Goal: Information Seeking & Learning: Find specific fact

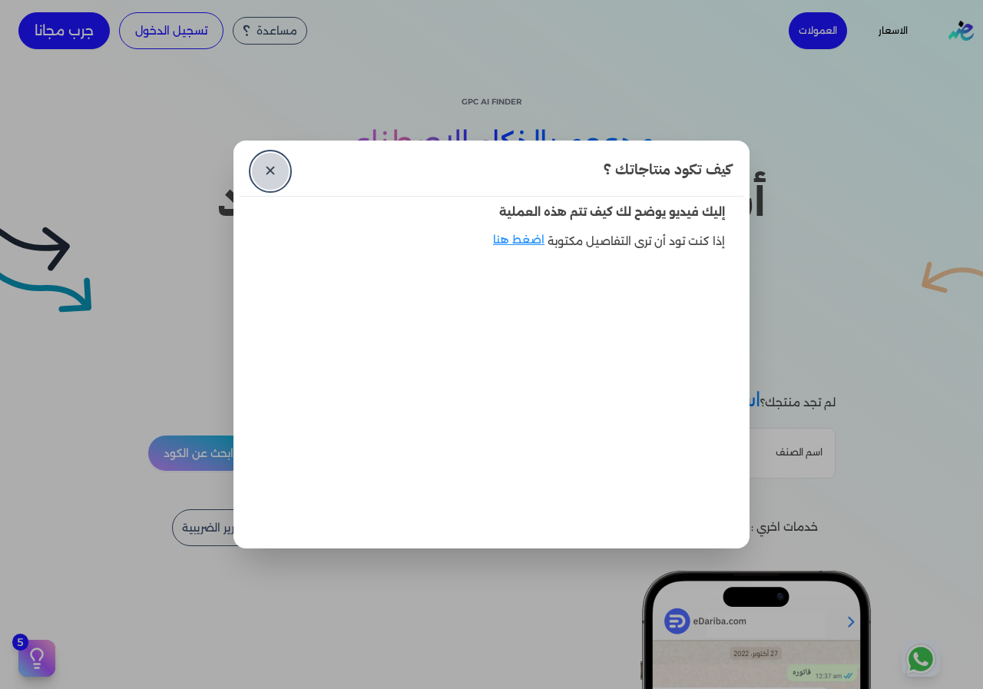
click at [256, 170] on link "✕" at bounding box center [270, 171] width 37 height 37
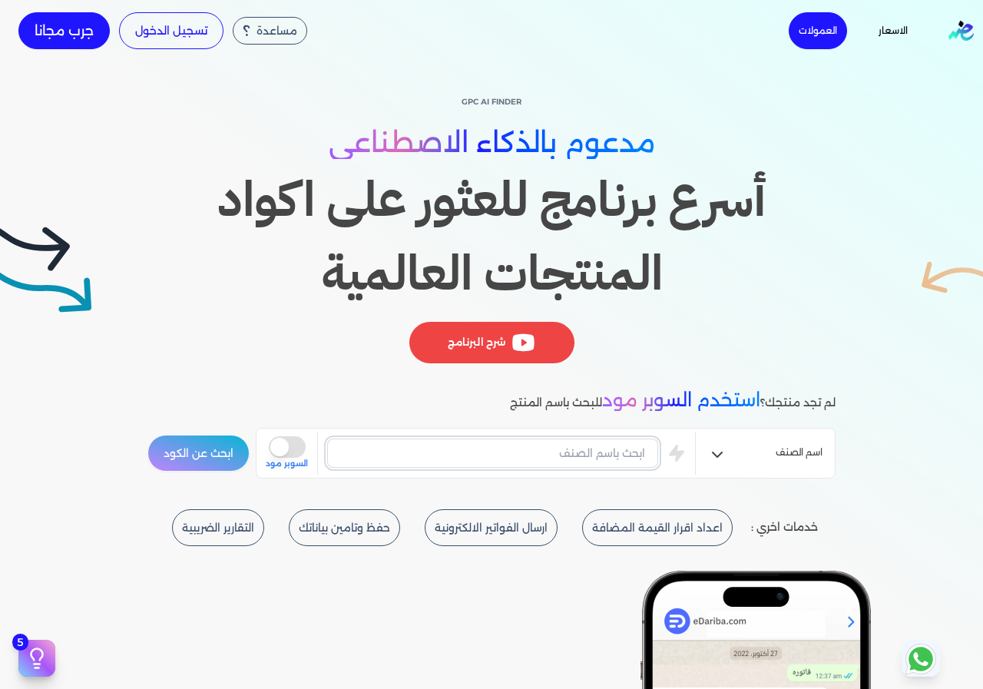
click at [619, 458] on input "text" at bounding box center [492, 452] width 331 height 29
click at [147, 435] on button "ابحث عن الكود" at bounding box center [198, 453] width 102 height 37
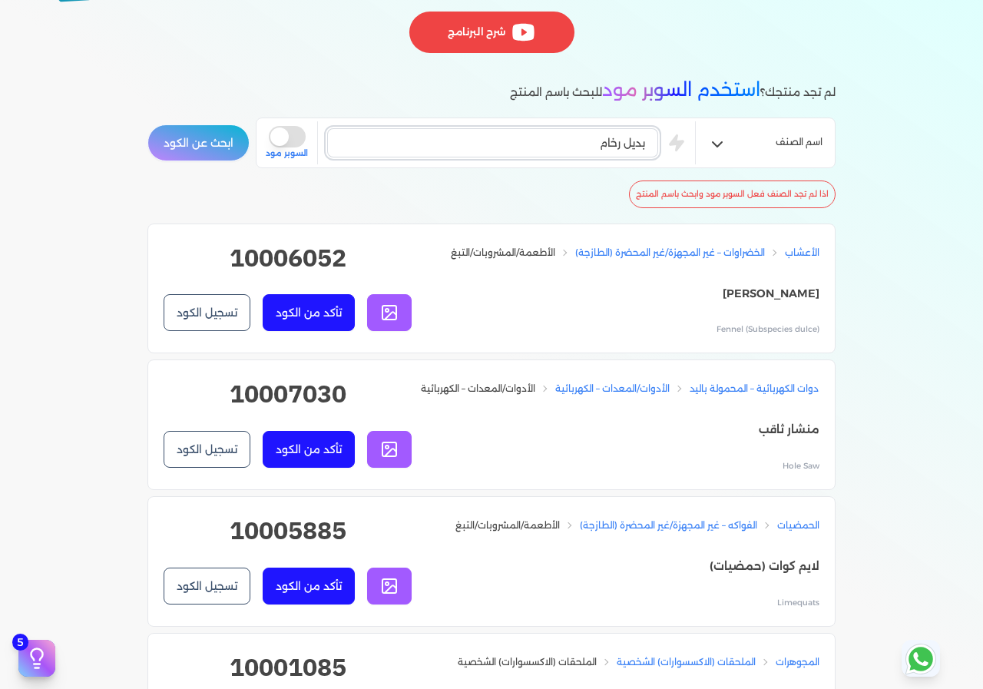
scroll to position [154, 0]
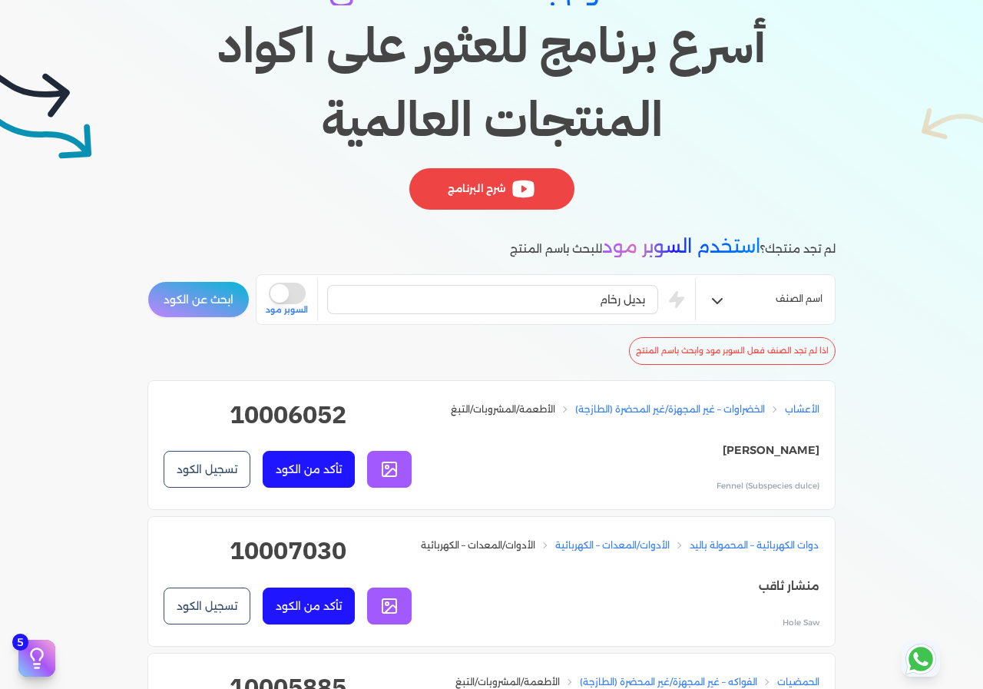
click at [620, 315] on div "بديل رخام is super mode السوبر مود" at bounding box center [480, 299] width 429 height 43
click at [621, 300] on input "بديل رخام" at bounding box center [492, 299] width 331 height 29
click at [621, 299] on input "بديل رخام" at bounding box center [492, 299] width 331 height 29
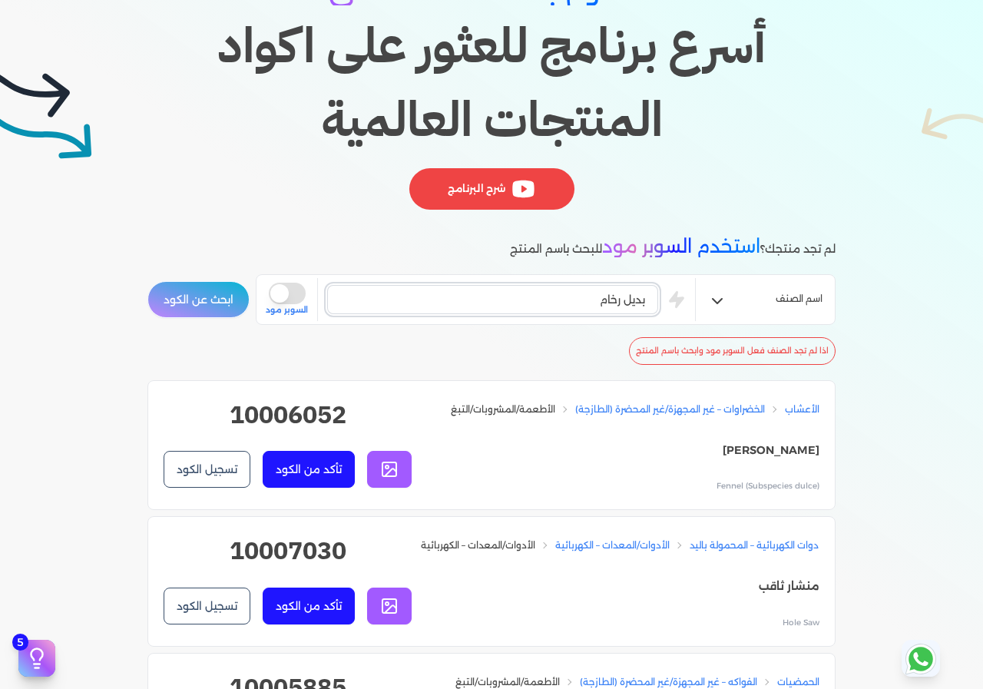
click at [621, 299] on input "بديل رخام" at bounding box center [492, 299] width 331 height 29
click at [623, 300] on input "بديل رخام" at bounding box center [492, 299] width 331 height 29
drag, startPoint x: 623, startPoint y: 298, endPoint x: 707, endPoint y: 286, distance: 85.3
click at [707, 286] on div "اسم الصنف بديل رخام is super mode السوبر مود" at bounding box center [546, 299] width 580 height 51
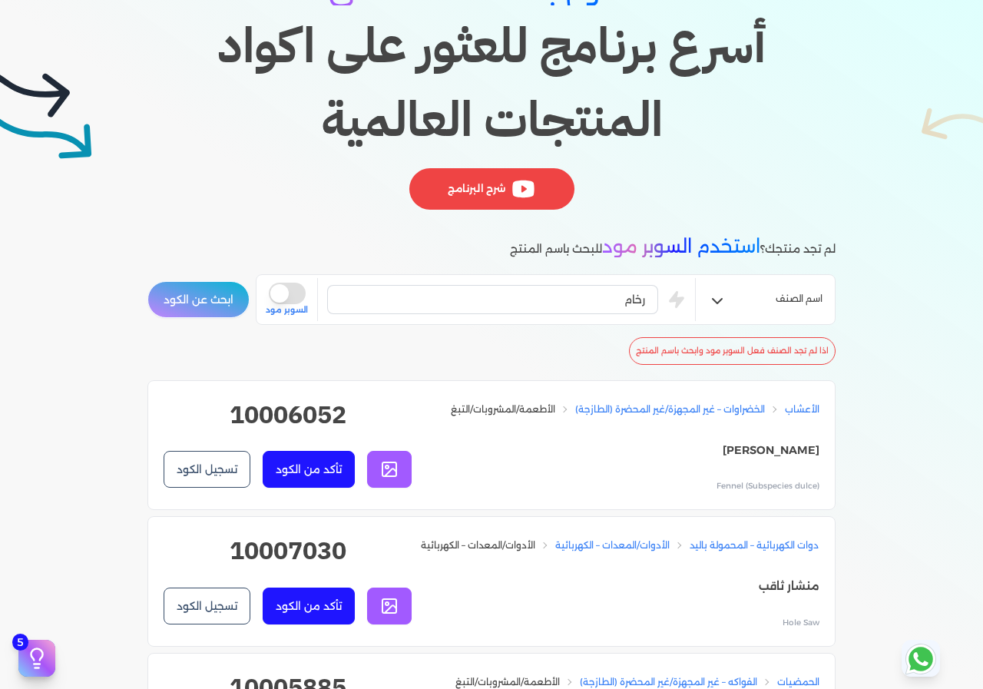
click at [184, 307] on button "ابحث عن الكود" at bounding box center [198, 299] width 102 height 37
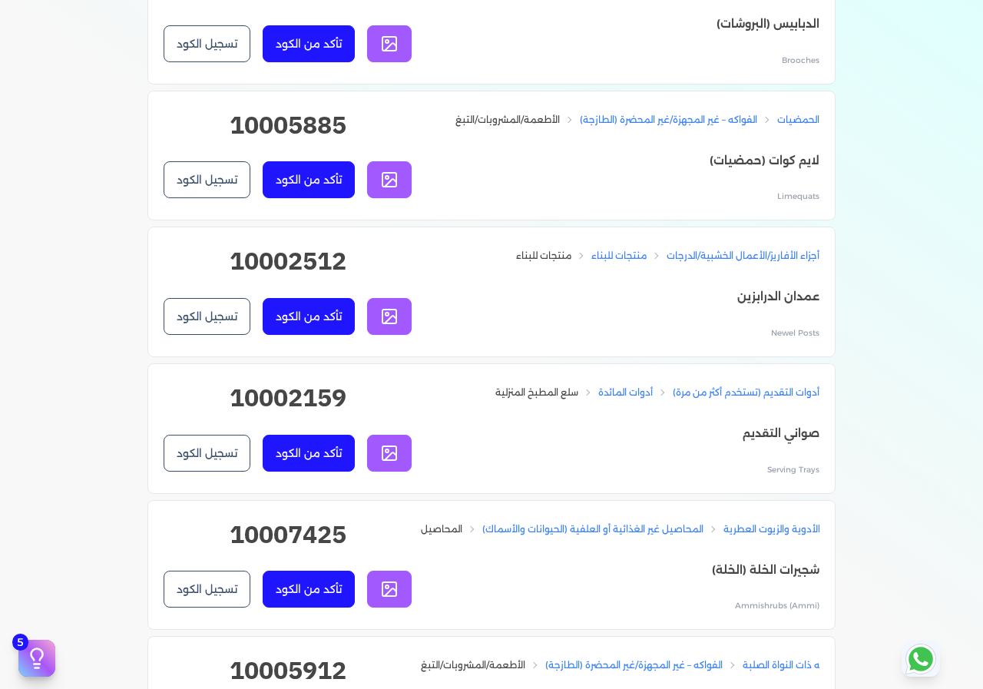
scroll to position [1152, 0]
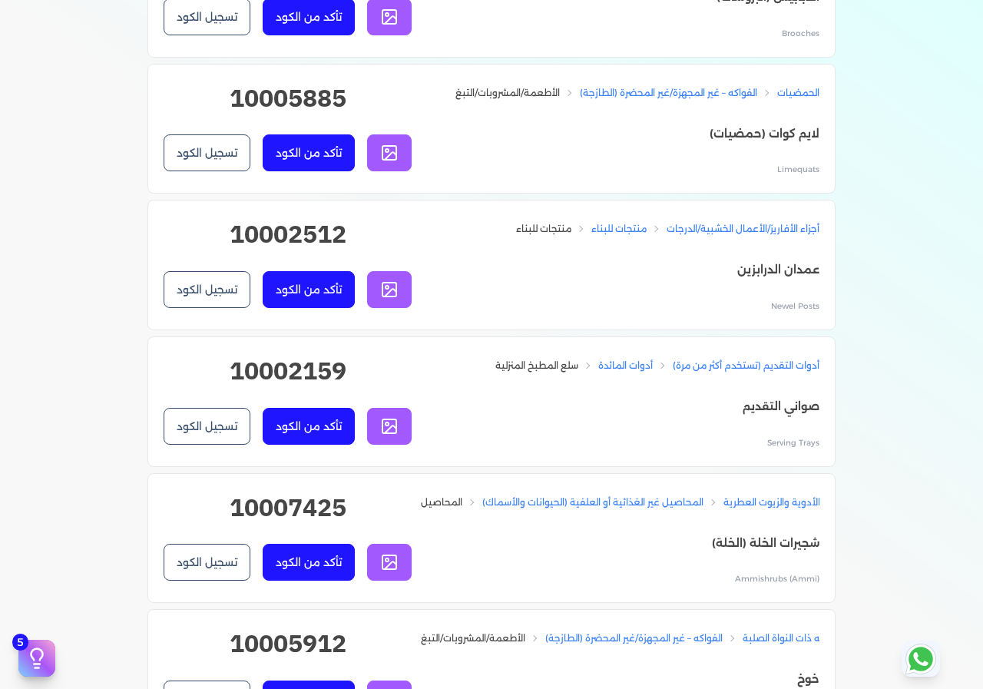
click at [301, 265] on h2 "10002512" at bounding box center [288, 240] width 248 height 49
copy h2 "10002512"
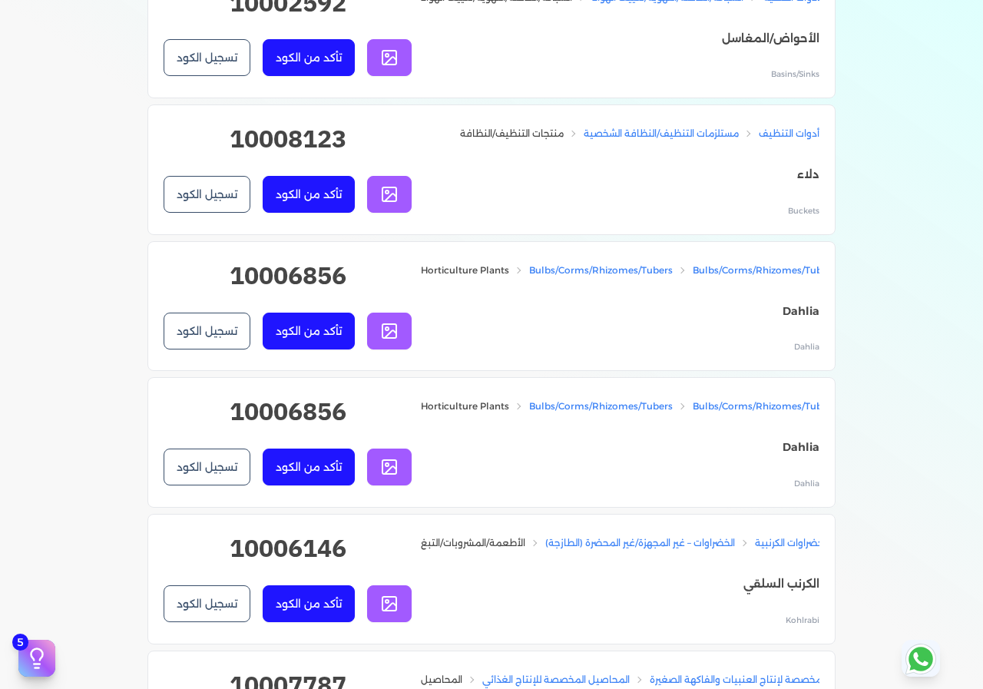
scroll to position [2688, 0]
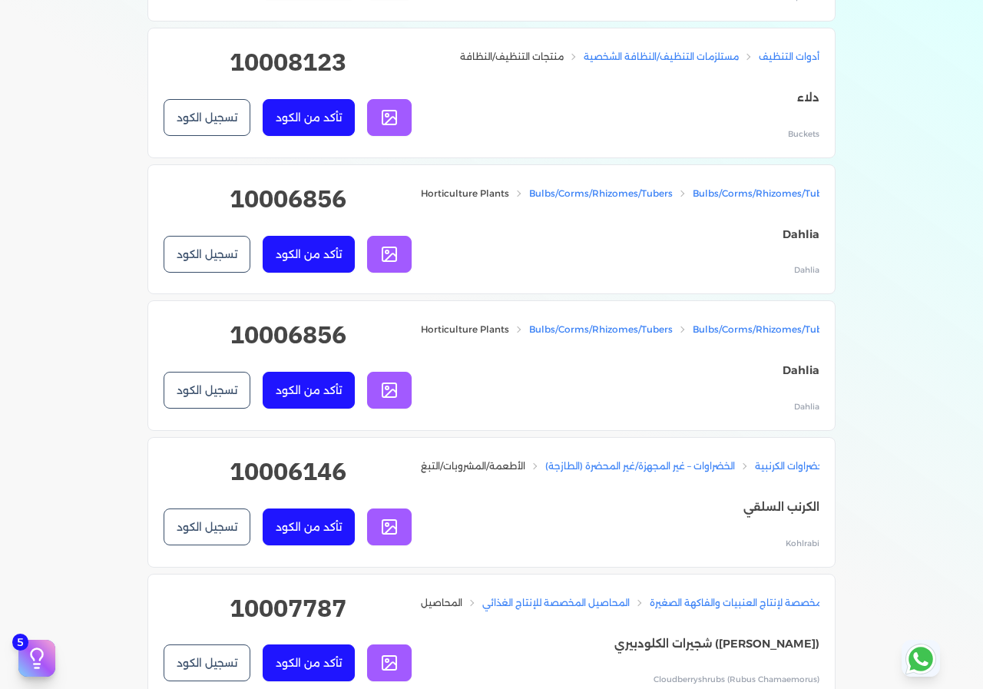
click at [805, 245] on p "Dahlia" at bounding box center [620, 235] width 399 height 20
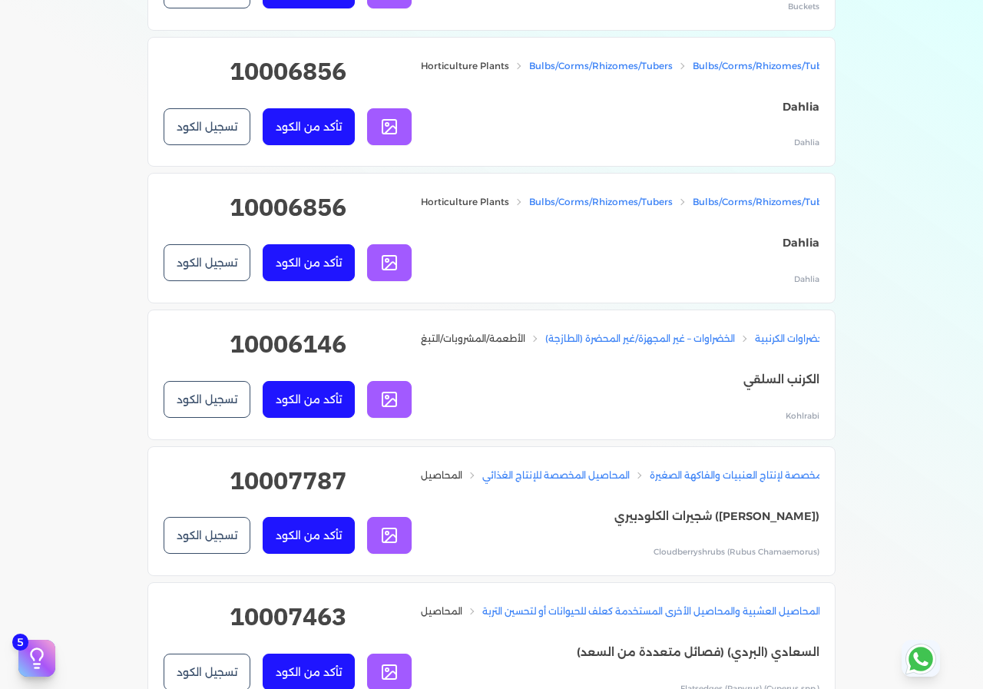
scroll to position [2841, 0]
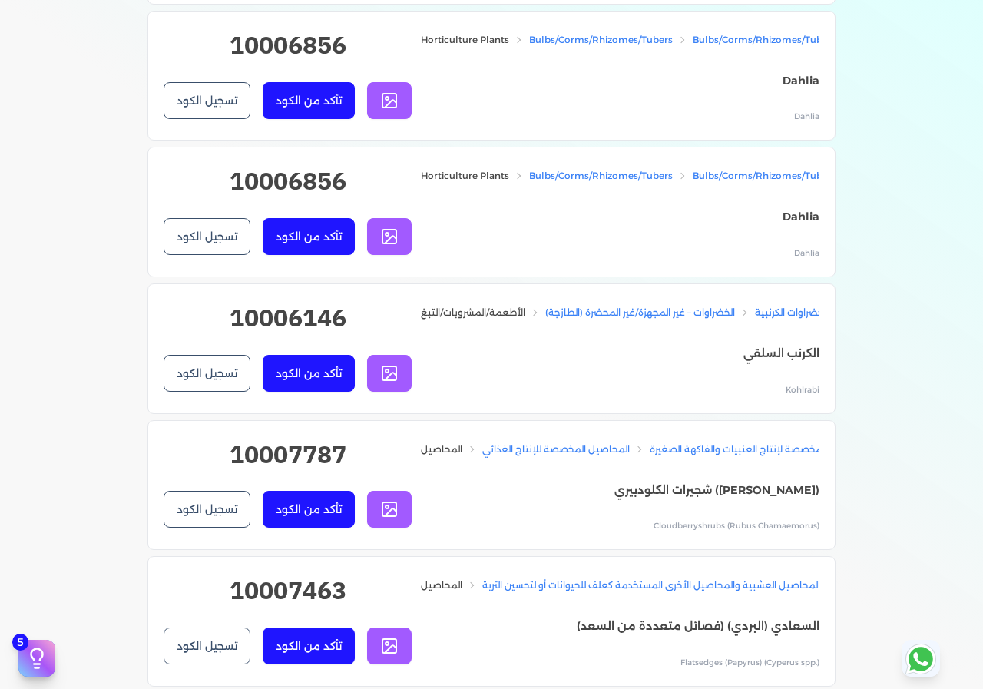
click at [324, 76] on h2 "10006856" at bounding box center [288, 51] width 248 height 49
copy h2 "10006856"
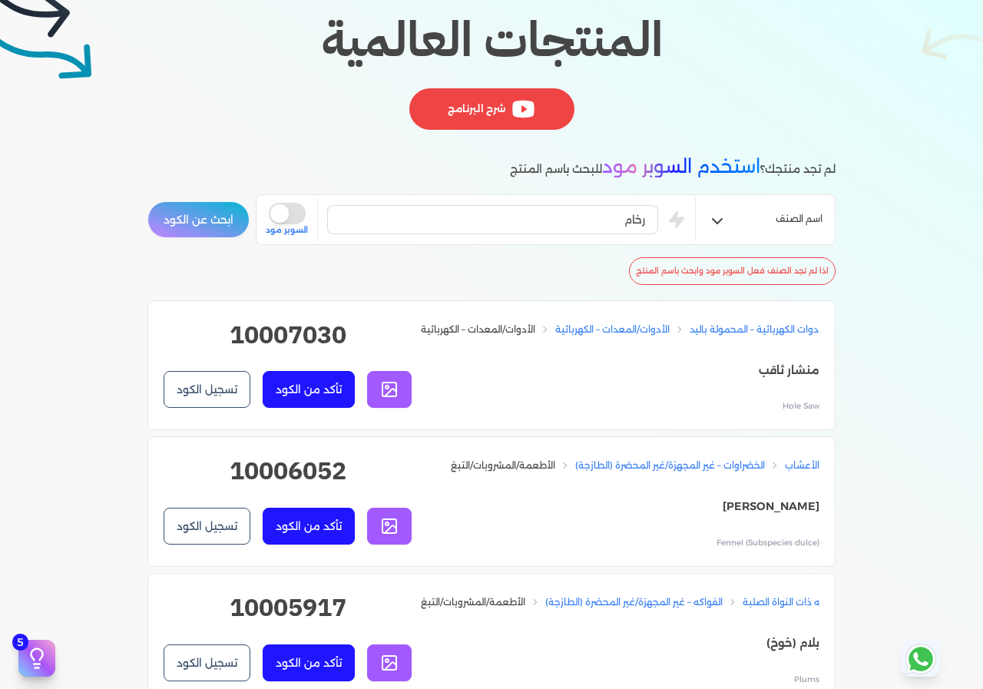
scroll to position [230, 0]
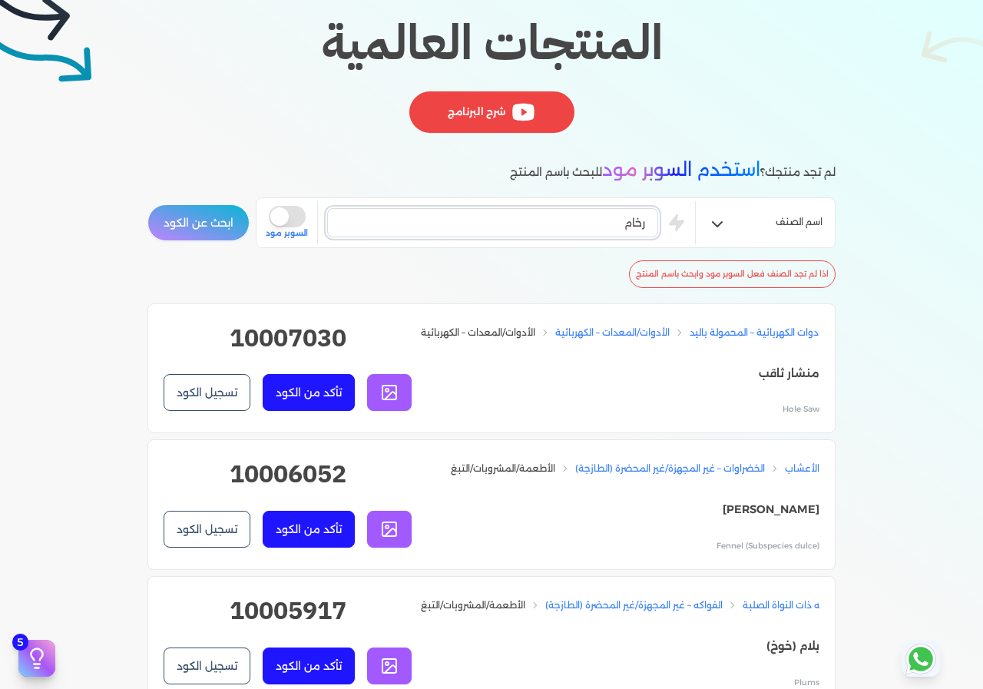
click at [515, 228] on input "رخام" at bounding box center [492, 222] width 331 height 29
click at [516, 228] on input "رخام" at bounding box center [492, 222] width 331 height 29
type input "رخام"
click at [147, 204] on button "ابحث عن الكود" at bounding box center [198, 222] width 102 height 37
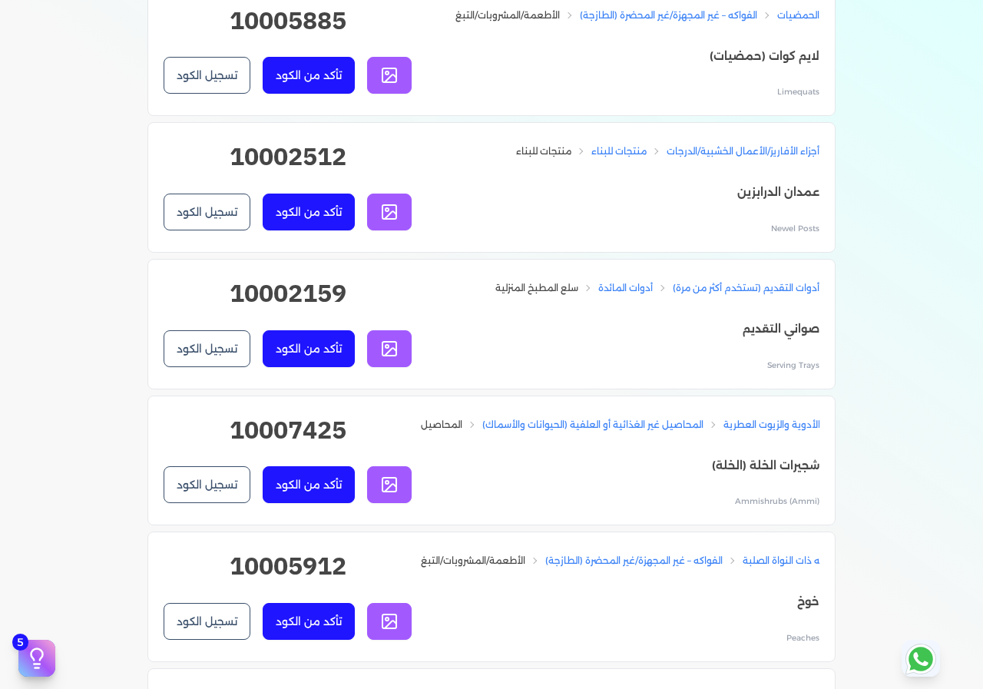
scroll to position [1229, 0]
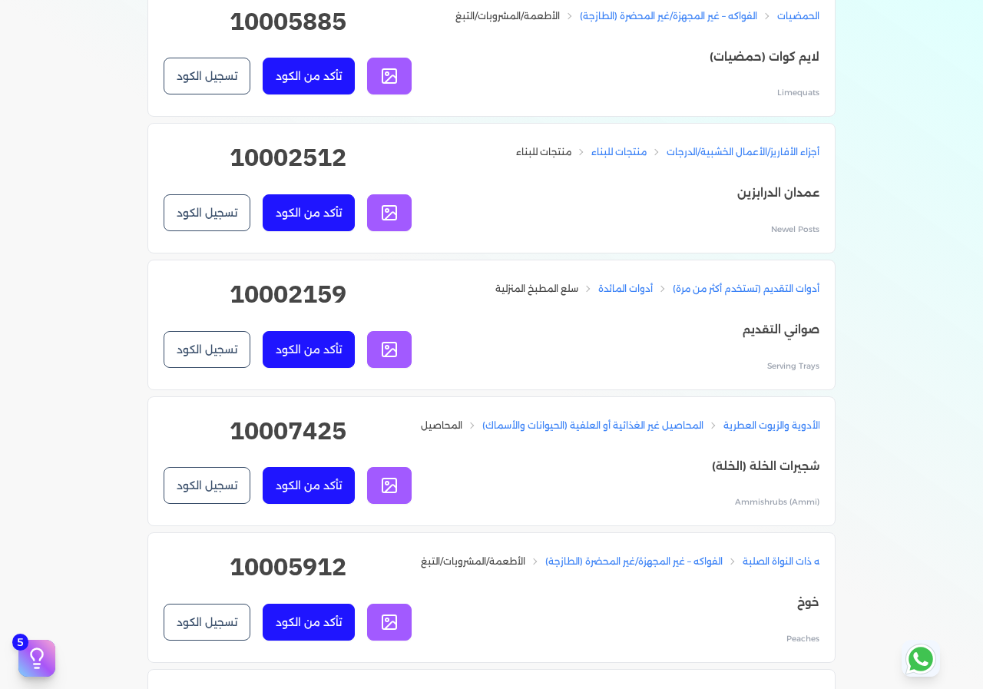
click at [338, 188] on h2 "10002512" at bounding box center [288, 163] width 248 height 49
copy h2 "10002512"
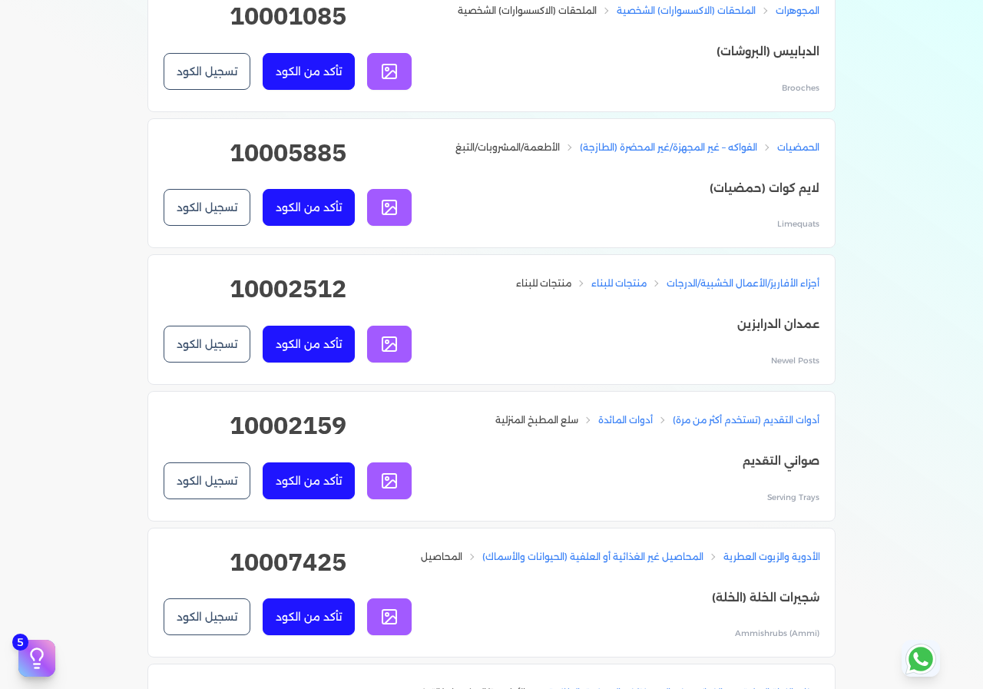
scroll to position [998, 0]
